Goal: Task Accomplishment & Management: Complete application form

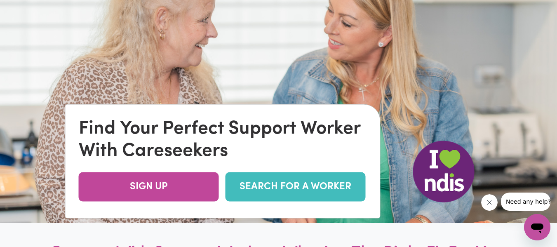
scroll to position [47, 0]
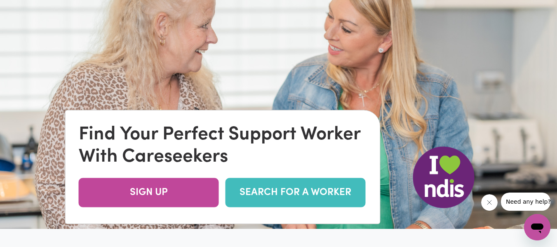
click at [300, 187] on link "SEARCH FOR A WORKER" at bounding box center [295, 192] width 140 height 29
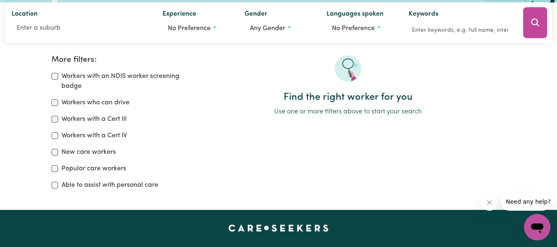
scroll to position [111, 0]
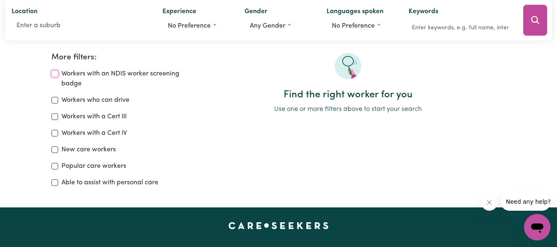
click at [55, 75] on input "Workers with an NDIS worker screening badge" at bounding box center [55, 73] width 7 height 7
checkbox input "true"
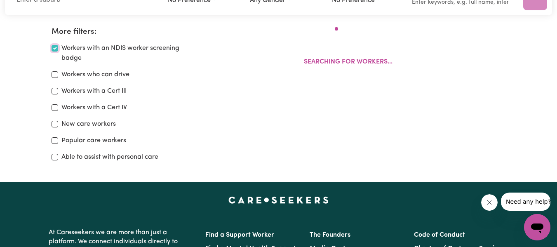
scroll to position [138, 0]
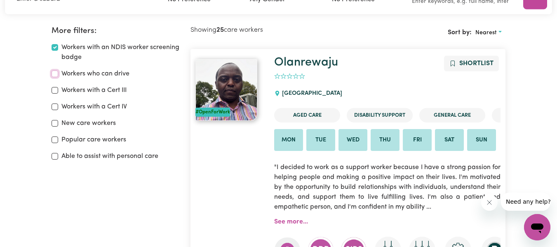
click at [56, 73] on input "Workers who can drive" at bounding box center [55, 73] width 7 height 7
checkbox input "true"
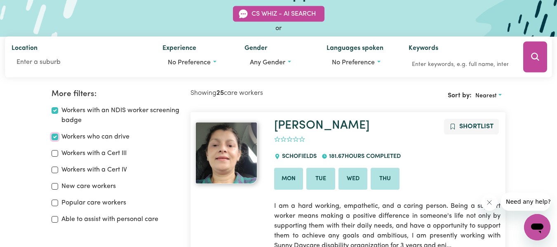
scroll to position [49, 0]
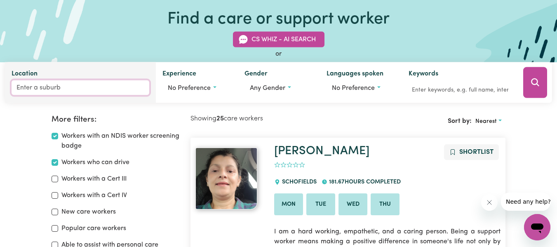
click at [79, 90] on input "Location" at bounding box center [81, 87] width 138 height 15
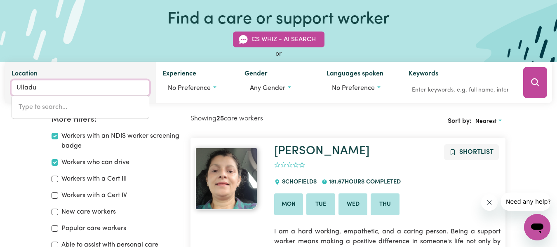
type input "Ulladul"
type input "UlladulLA, New South Wales, 2539"
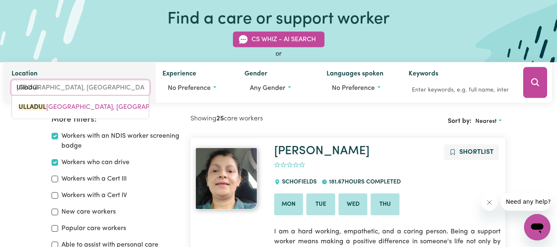
type input "Ulladull"
type input "UlladullA, New South Wales, 2539"
type input "Ulladulla"
type input "Ulladulla, New South Wales, 2539"
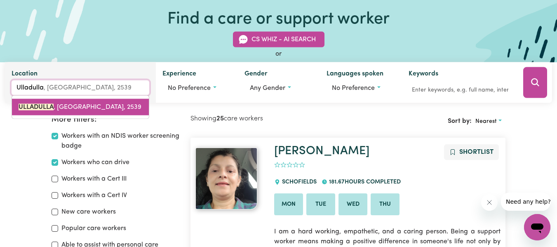
click at [75, 104] on span "ULLADULLA , New South Wales, 2539" at bounding box center [80, 107] width 123 height 7
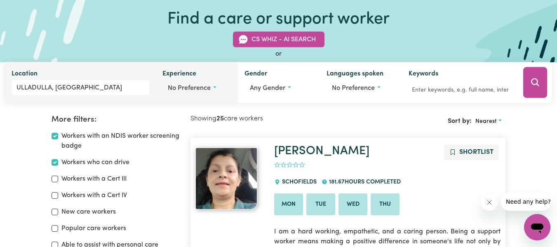
click at [208, 90] on span "No preference" at bounding box center [189, 88] width 43 height 7
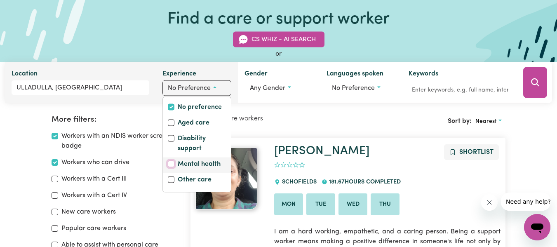
click at [172, 163] on input "Mental health" at bounding box center [171, 164] width 7 height 7
checkbox input "true"
checkbox input "false"
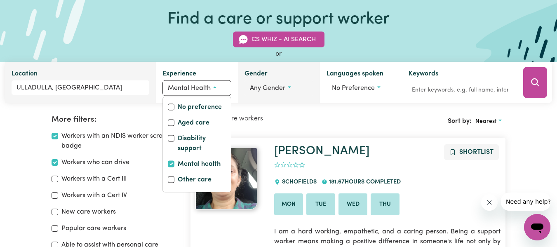
click at [264, 89] on span "Any gender" at bounding box center [267, 88] width 35 height 7
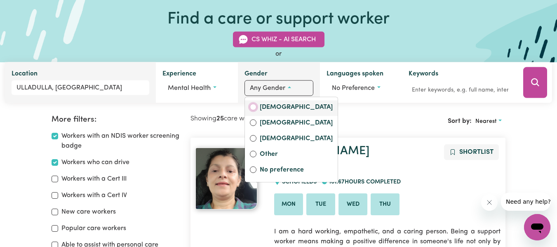
click at [255, 108] on input "Female" at bounding box center [253, 107] width 7 height 7
radio input "true"
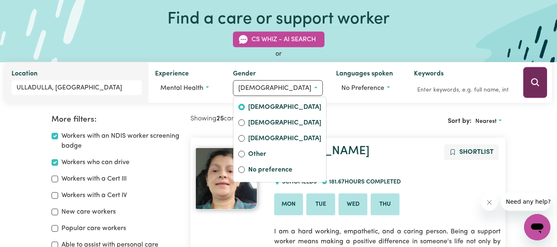
click at [532, 86] on icon "Search" at bounding box center [535, 82] width 10 height 10
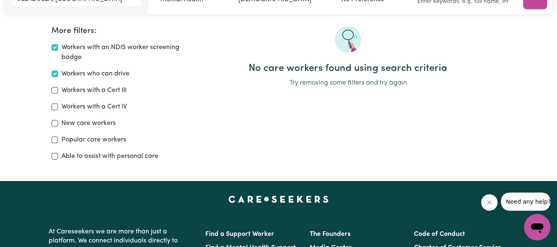
scroll to position [111, 0]
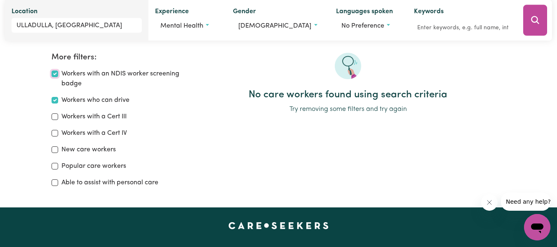
click at [57, 71] on input "Workers with an NDIS worker screening badge" at bounding box center [55, 73] width 7 height 7
checkbox input "false"
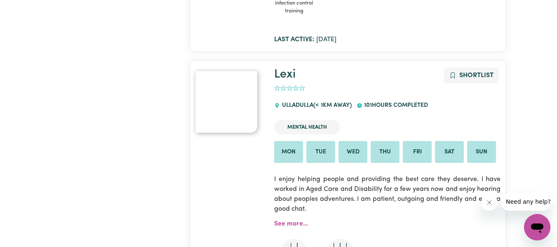
scroll to position [400, 0]
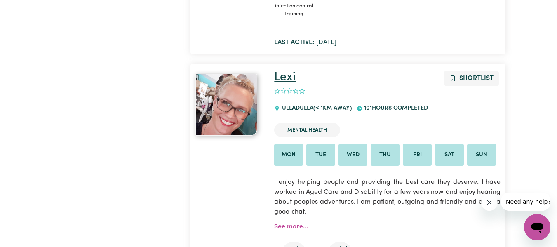
click at [289, 81] on link "Lexi" at bounding box center [284, 77] width 21 height 12
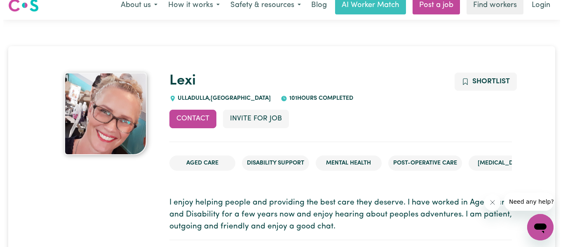
scroll to position [6, 0]
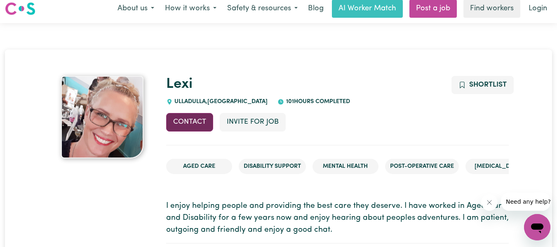
click at [188, 124] on button "Contact" at bounding box center [189, 122] width 47 height 18
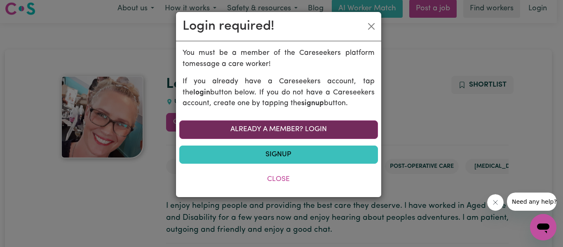
click at [292, 127] on link "Already a member? Login" at bounding box center [278, 129] width 199 height 18
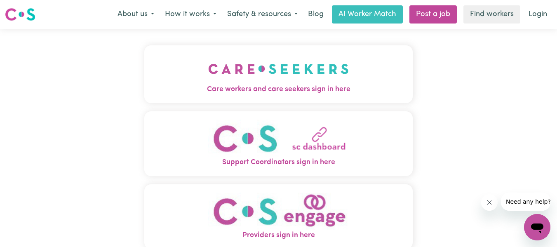
click at [286, 153] on img "Support Coordinators sign in here" at bounding box center [278, 138] width 141 height 37
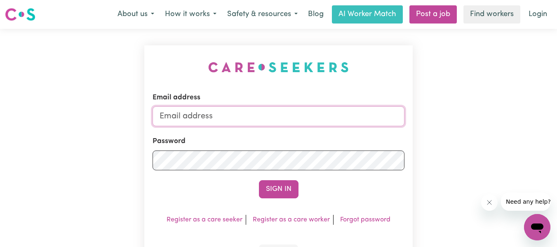
click at [230, 120] on input "Email address" at bounding box center [278, 116] width 252 height 20
type input "kmustard@wellways.org"
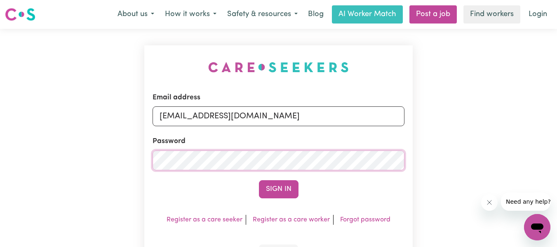
click at [259, 180] on button "Sign In" at bounding box center [279, 189] width 40 height 18
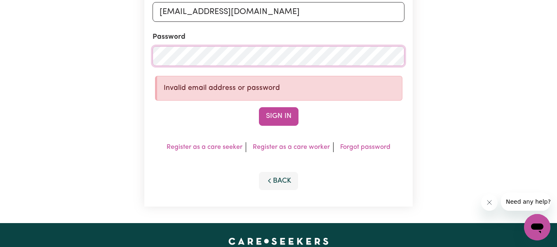
scroll to position [109, 0]
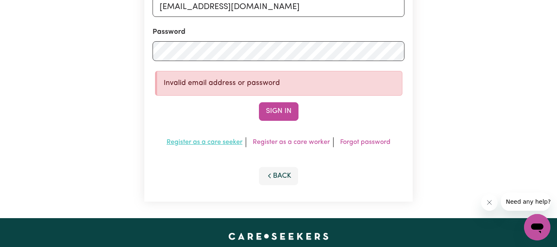
click at [200, 141] on link "Register as a care seeker" at bounding box center [204, 142] width 76 height 7
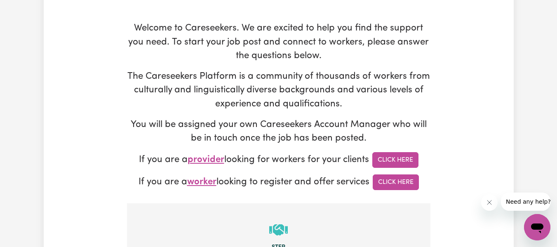
scroll to position [92, 0]
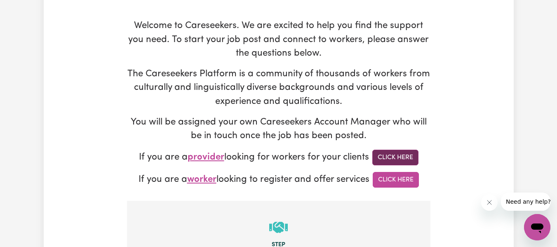
click at [395, 160] on link "Click Here" at bounding box center [395, 158] width 46 height 16
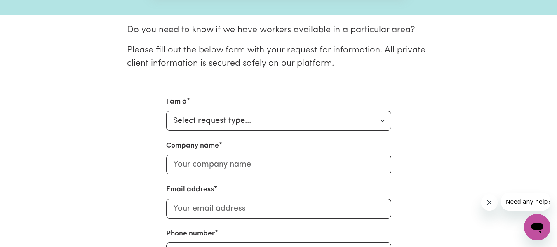
scroll to position [199, 0]
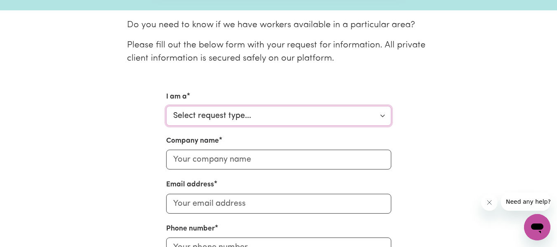
click at [325, 117] on select "Select request type... Individual looking for care and support for myself and m…" at bounding box center [278, 116] width 225 height 20
select select "Support Coordinator"
click at [166, 106] on select "Select request type... Individual looking for care and support for myself and m…" at bounding box center [278, 116] width 225 height 20
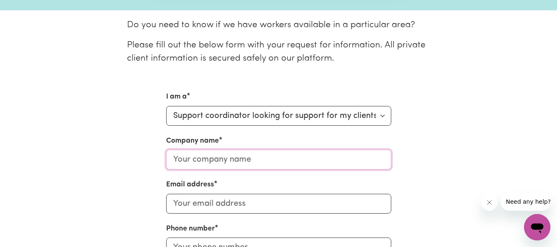
click at [255, 159] on input "Company name" at bounding box center [278, 160] width 225 height 20
type input "Wellways"
type input "kmustard@wellways.org"
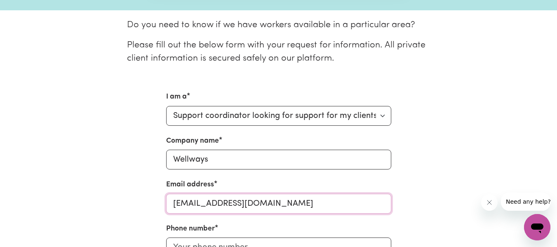
type input "0438724093"
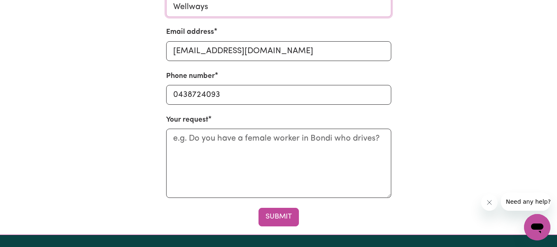
scroll to position [357, 0]
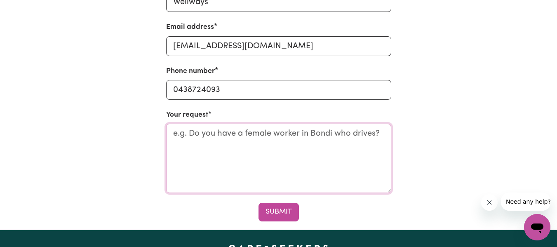
click at [312, 143] on textarea "Your request" at bounding box center [278, 158] width 225 height 69
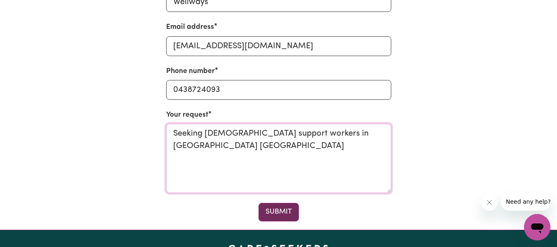
type textarea "Seeking female support workers in Ulladulla NSW"
click at [283, 210] on button "Submit" at bounding box center [278, 212] width 40 height 18
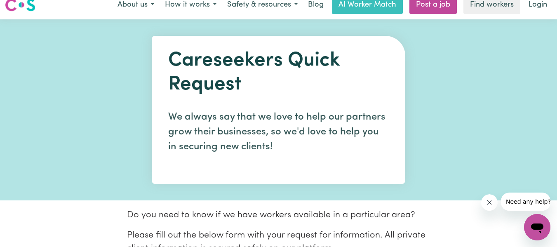
scroll to position [0, 0]
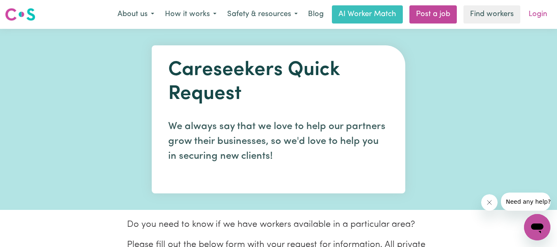
click at [542, 16] on link "Login" at bounding box center [537, 14] width 28 height 18
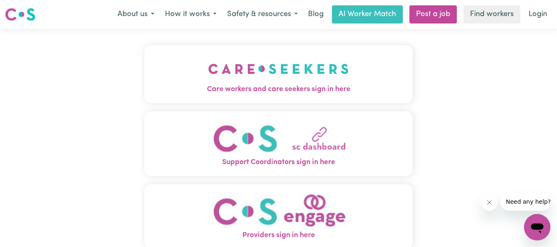
click at [27, 16] on img at bounding box center [20, 14] width 30 height 15
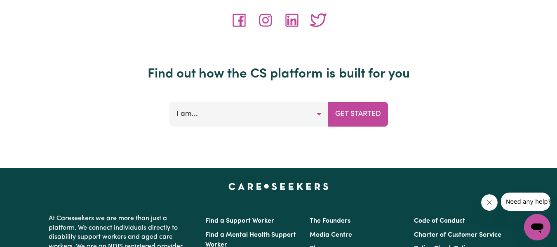
scroll to position [3709, 0]
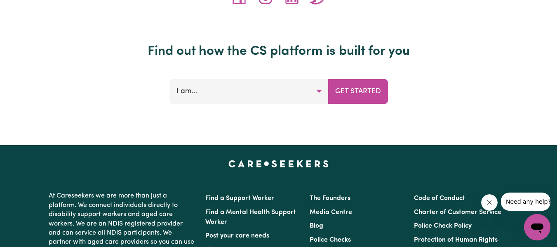
click at [294, 105] on div "I am... Looking for new care or support A support worker A support coordinator …" at bounding box center [278, 104] width 218 height 82
click at [292, 95] on button "I am..." at bounding box center [248, 91] width 159 height 25
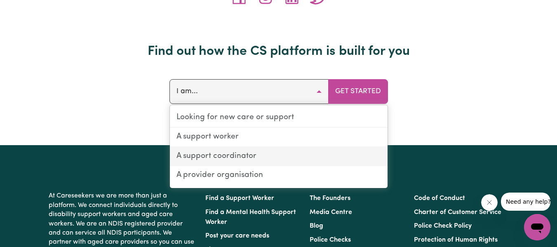
click at [237, 155] on link "A support coordinator" at bounding box center [279, 156] width 218 height 19
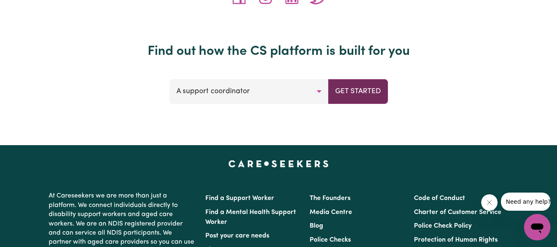
click at [380, 88] on button "Get Started" at bounding box center [358, 91] width 60 height 25
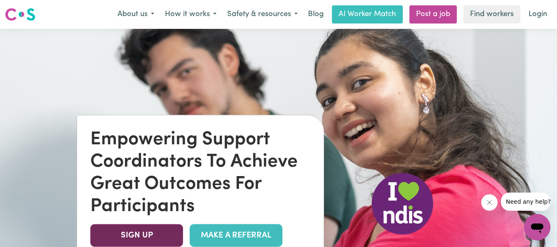
click at [145, 235] on link "SIGN UP" at bounding box center [136, 235] width 93 height 23
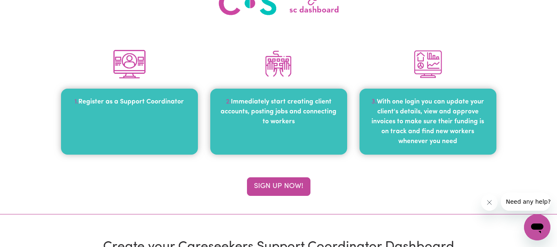
scroll to position [89, 0]
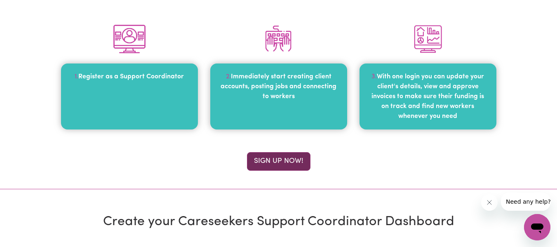
click at [283, 160] on button "Sign up now!" at bounding box center [278, 161] width 63 height 18
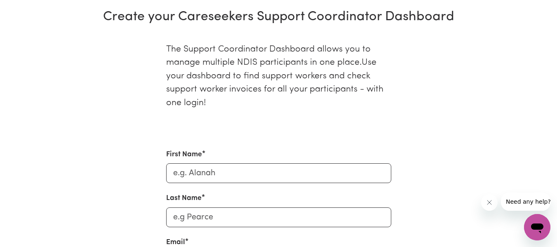
scroll to position [294, 0]
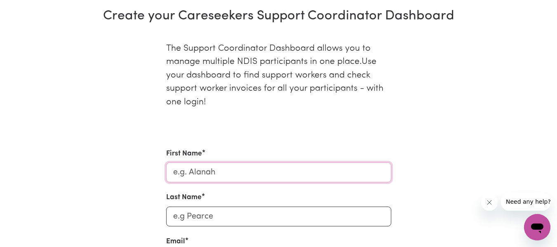
click at [256, 171] on input "First Name" at bounding box center [278, 172] width 225 height 20
type input "Kate"
type input "Mustard"
type input "kmustard@wellways.org"
type input "0438724093"
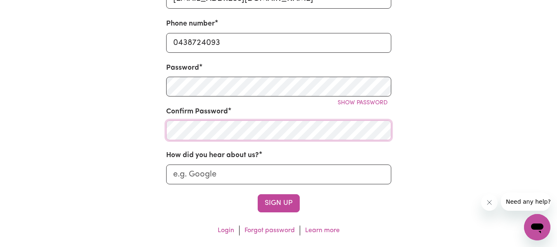
scroll to position [558, 0]
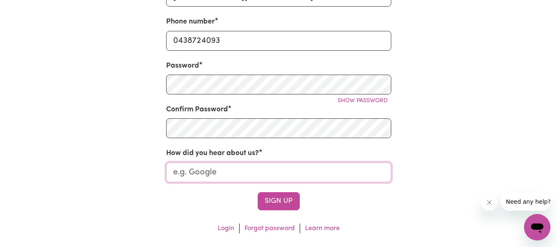
click at [342, 169] on input "How did you hear about us?" at bounding box center [278, 172] width 225 height 20
type input "Google"
click at [280, 200] on button "Sign Up" at bounding box center [279, 201] width 42 height 18
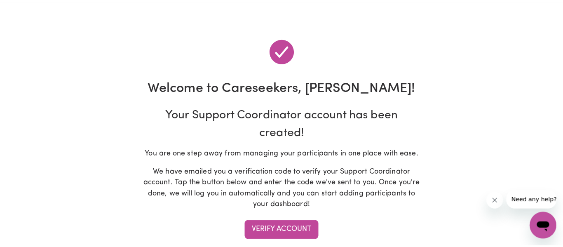
scroll to position [40, 0]
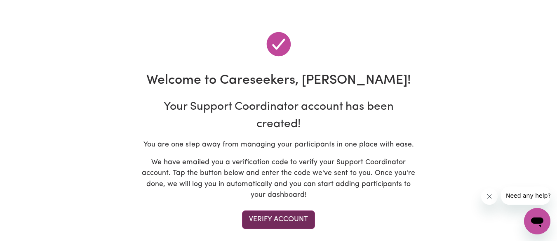
click at [272, 223] on button "Verify Account" at bounding box center [278, 219] width 73 height 18
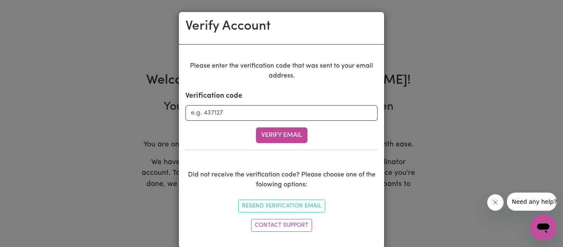
click at [263, 104] on div "Verification code" at bounding box center [281, 106] width 192 height 30
click at [262, 107] on input "Verification code" at bounding box center [281, 113] width 192 height 16
paste input "074264"
type input "074264"
click at [279, 132] on button "Verify Email" at bounding box center [282, 135] width 52 height 16
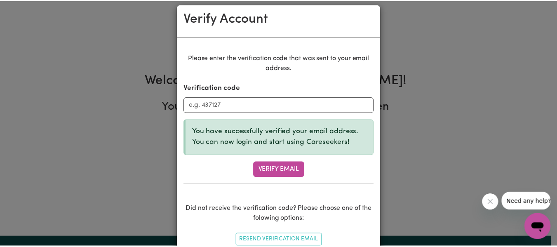
scroll to position [0, 0]
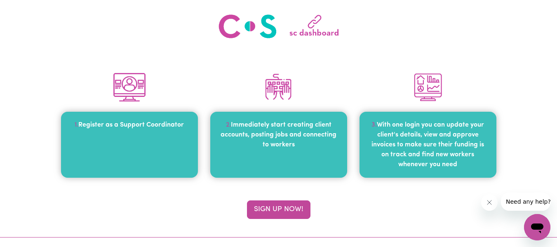
drag, startPoint x: 562, startPoint y: 89, endPoint x: 562, endPoint y: 114, distance: 25.5
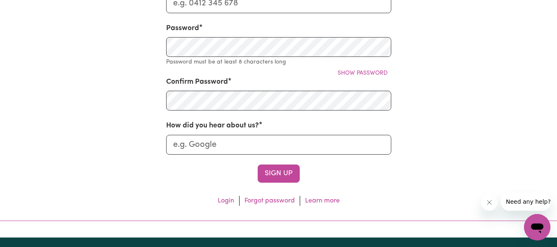
scroll to position [602, 0]
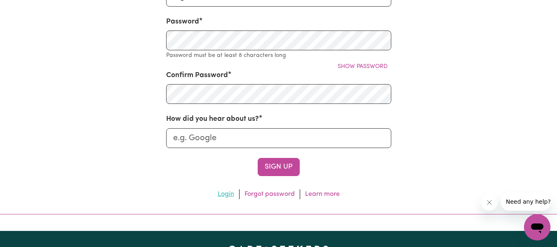
click at [228, 195] on link "Login" at bounding box center [226, 194] width 16 height 7
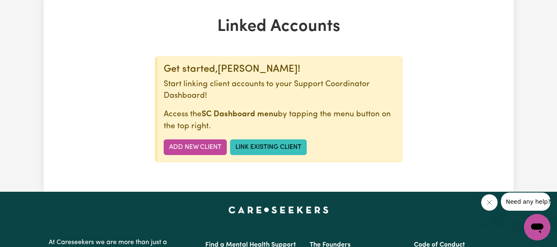
scroll to position [176, 0]
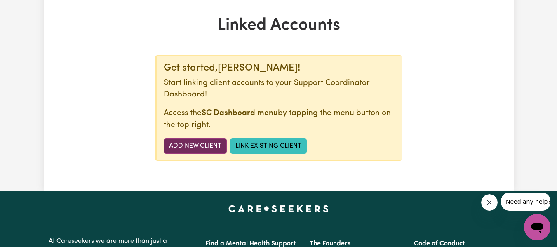
click at [203, 143] on link "Add New Client" at bounding box center [195, 146] width 63 height 16
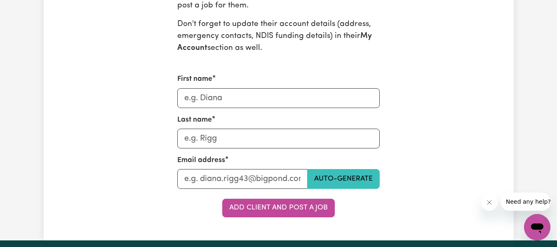
scroll to position [340, 0]
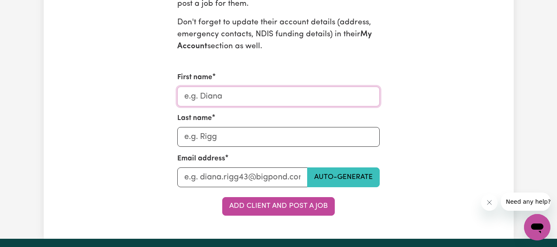
click at [242, 99] on input "First name" at bounding box center [278, 97] width 202 height 20
type input "Gabrielle"
click at [231, 136] on input "Last name" at bounding box center [278, 137] width 202 height 20
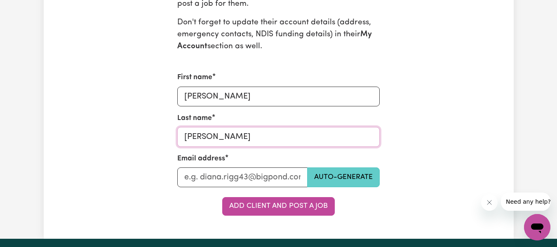
type input "Harrison"
click at [330, 174] on button "Auto-generate" at bounding box center [343, 177] width 73 height 20
type input "gabrielle_harrison_7948@careseekers.com.au"
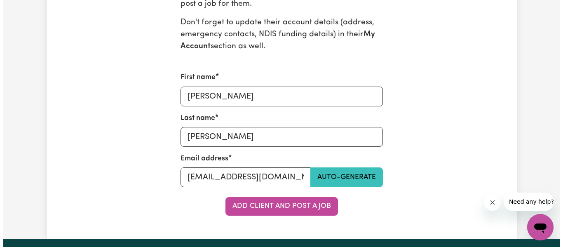
scroll to position [324, 0]
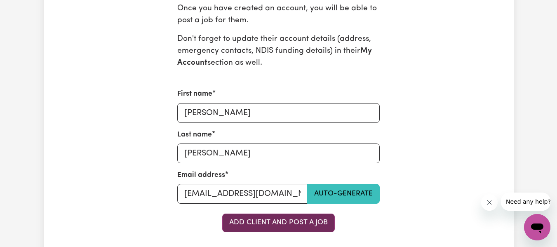
click at [275, 225] on button "Add Client and Post a Job" at bounding box center [278, 222] width 112 height 18
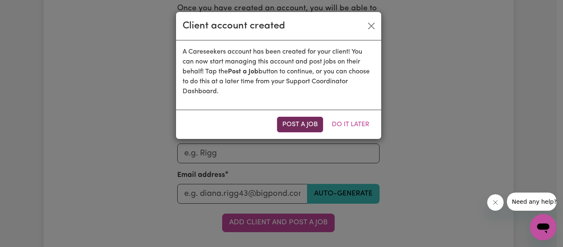
click at [298, 122] on button "Post a Job" at bounding box center [300, 125] width 46 height 16
